Goal: Entertainment & Leisure: Consume media (video, audio)

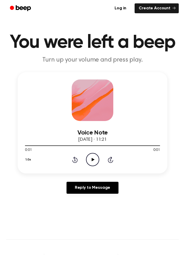
click at [96, 160] on icon "Play Audio" at bounding box center [92, 159] width 13 height 13
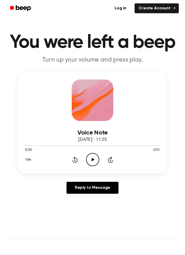
click at [93, 156] on icon "Play Audio" at bounding box center [92, 159] width 13 height 13
click at [94, 156] on icon "Play Audio" at bounding box center [92, 159] width 13 height 13
click at [95, 159] on icon "Play Audio" at bounding box center [92, 159] width 13 height 13
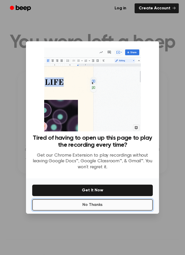
click at [101, 211] on button "No Thanks" at bounding box center [92, 204] width 120 height 11
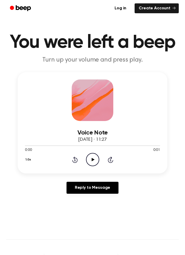
click at [94, 155] on icon "Play Audio" at bounding box center [92, 159] width 13 height 13
click at [92, 158] on icon "Play Audio" at bounding box center [92, 159] width 13 height 13
click at [93, 156] on icon "Play Audio" at bounding box center [92, 159] width 13 height 13
click at [94, 158] on icon "Play Audio" at bounding box center [92, 159] width 13 height 13
click at [89, 160] on icon "Play Audio" at bounding box center [92, 159] width 13 height 13
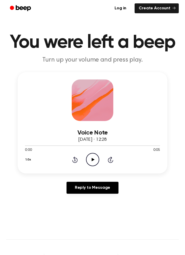
click at [95, 157] on icon "Play Audio" at bounding box center [92, 159] width 13 height 13
click at [96, 158] on icon "Play Audio" at bounding box center [92, 159] width 13 height 13
click at [96, 160] on icon "Play Audio" at bounding box center [92, 159] width 13 height 13
click at [94, 157] on icon "Play Audio" at bounding box center [92, 159] width 13 height 13
click at [92, 162] on icon "Play Audio" at bounding box center [92, 159] width 13 height 13
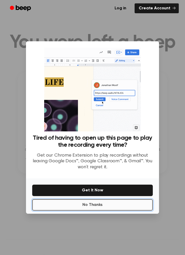
click at [101, 211] on button "No Thanks" at bounding box center [92, 204] width 120 height 11
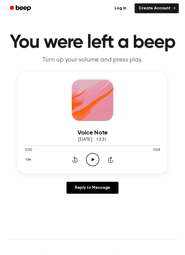
click at [94, 158] on icon "Play Audio" at bounding box center [92, 159] width 13 height 13
click at [0, 52] on main "You were left a beep Turn up your volume and press play. Voice Note 3 de [PERSO…" at bounding box center [92, 232] width 185 height 465
